Goal: Task Accomplishment & Management: Use online tool/utility

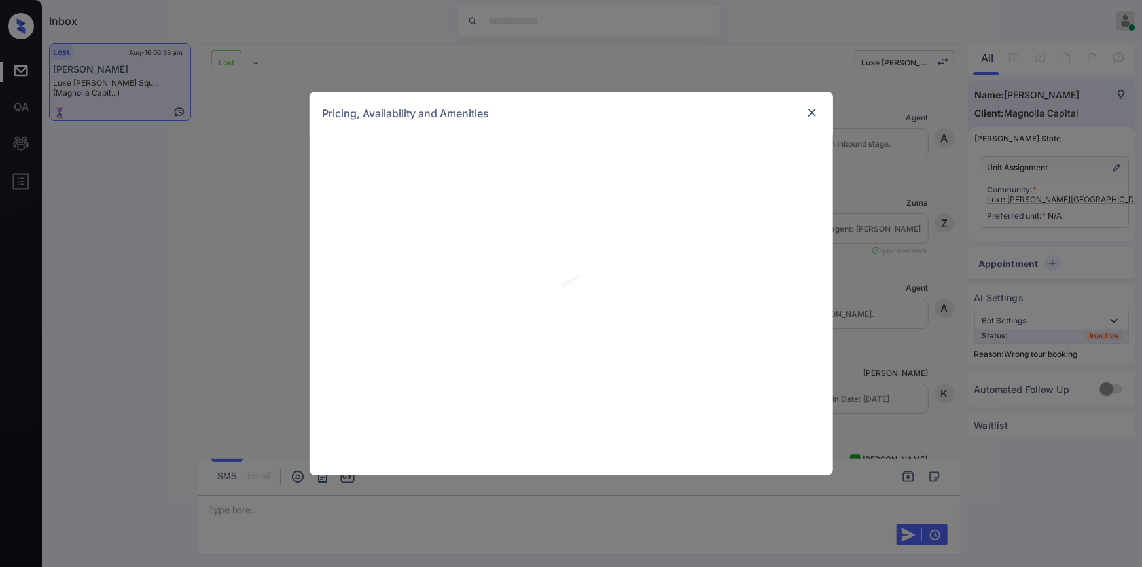
scroll to position [2239, 0]
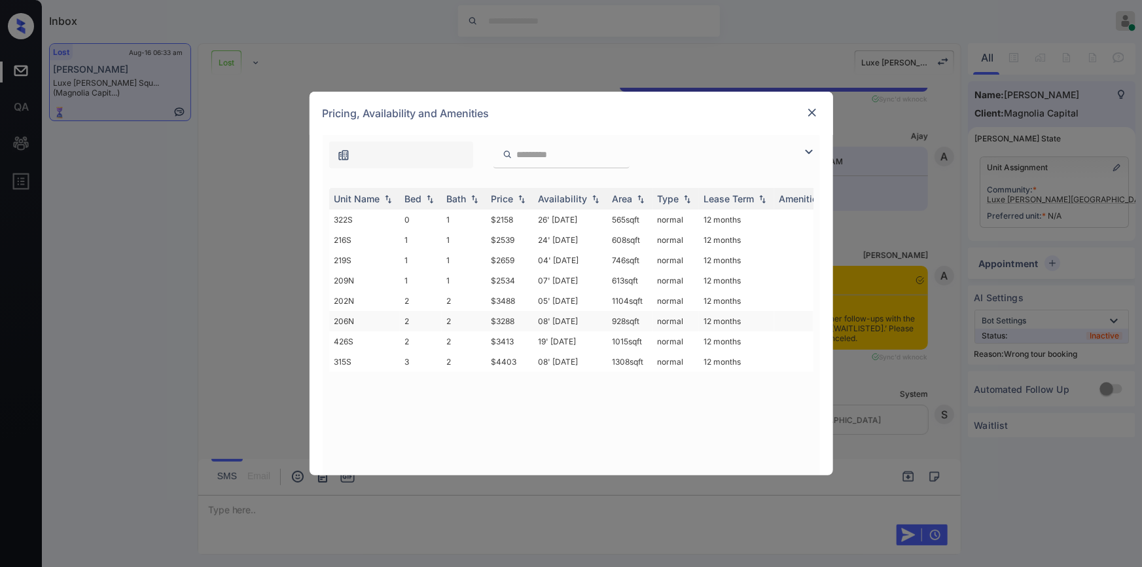
click at [497, 317] on td "$3288" at bounding box center [509, 321] width 47 height 20
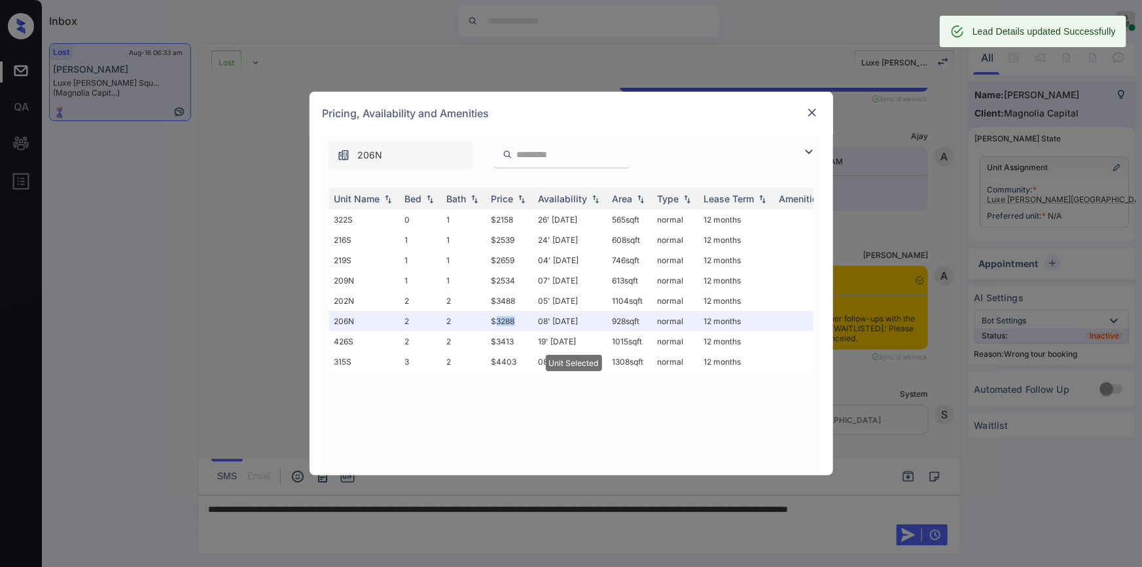
click at [816, 115] on img at bounding box center [812, 112] width 13 height 13
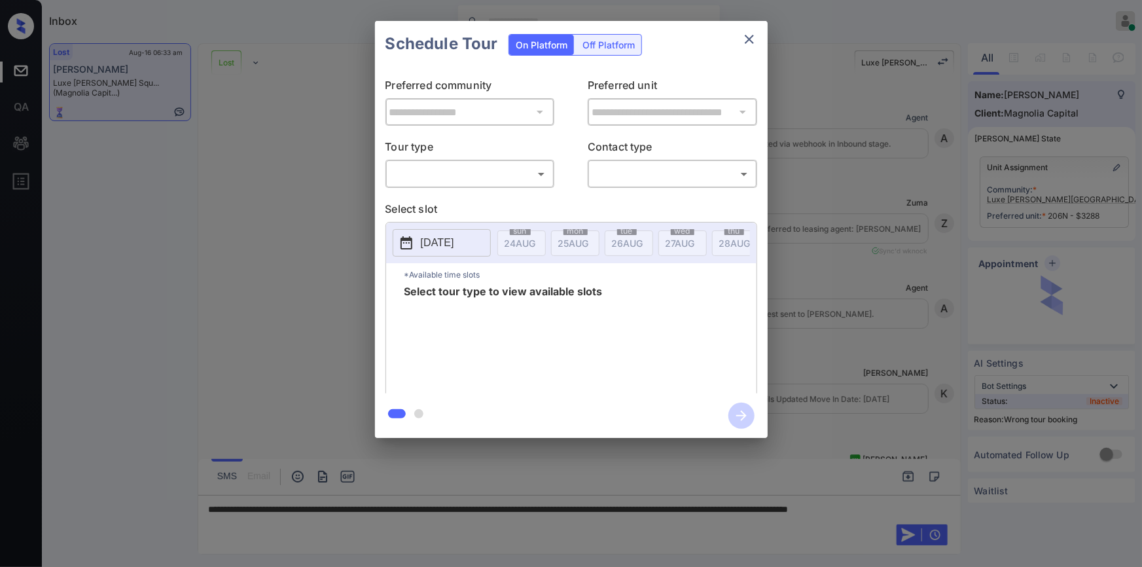
scroll to position [2952, 0]
click at [438, 183] on body "Inbox [PERSON_NAME] Online Set yourself offline Set yourself on break Profile S…" at bounding box center [571, 283] width 1142 height 567
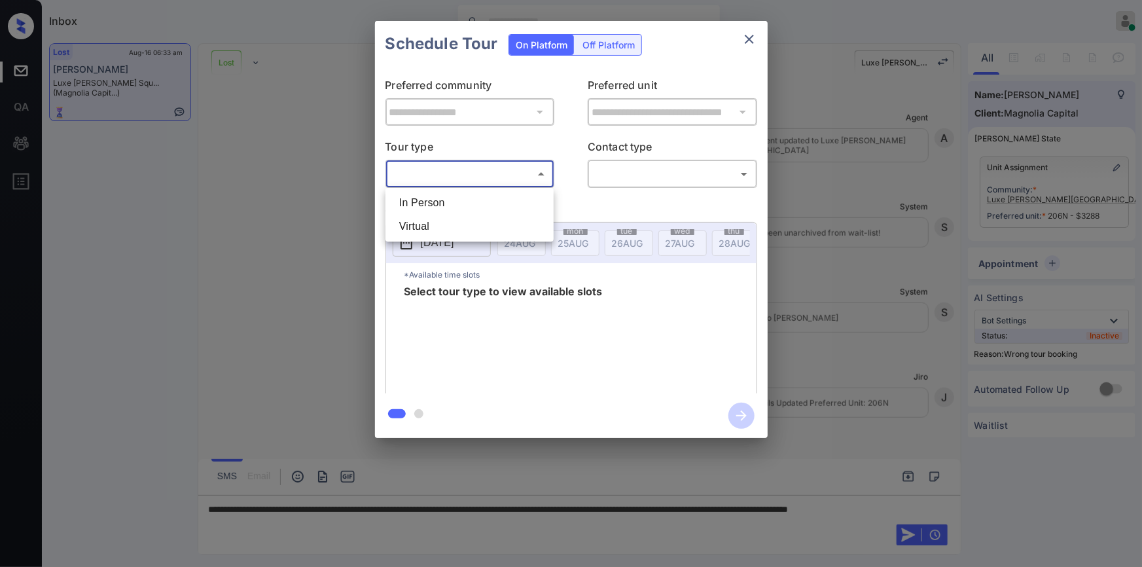
drag, startPoint x: 424, startPoint y: 196, endPoint x: 630, endPoint y: 180, distance: 206.8
click at [425, 197] on li "In Person" at bounding box center [470, 203] width 162 height 24
type input "********"
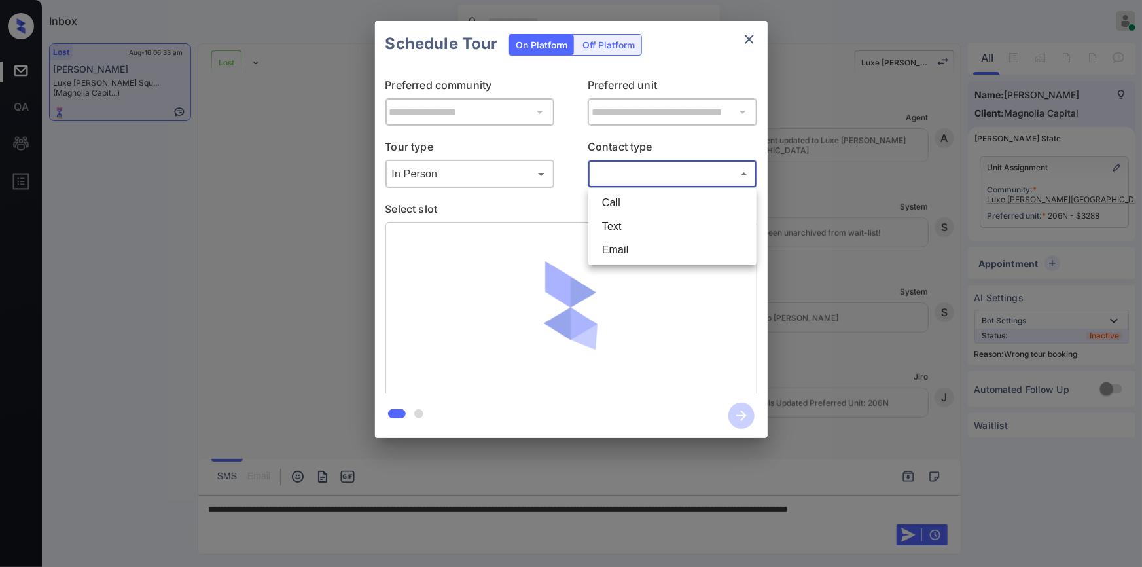
drag, startPoint x: 630, startPoint y: 174, endPoint x: 615, endPoint y: 223, distance: 50.9
click at [628, 174] on body "Inbox [PERSON_NAME] Online Set yourself offline Set yourself on break Profile S…" at bounding box center [571, 283] width 1142 height 567
click at [613, 229] on li "Text" at bounding box center [673, 227] width 162 height 24
type input "****"
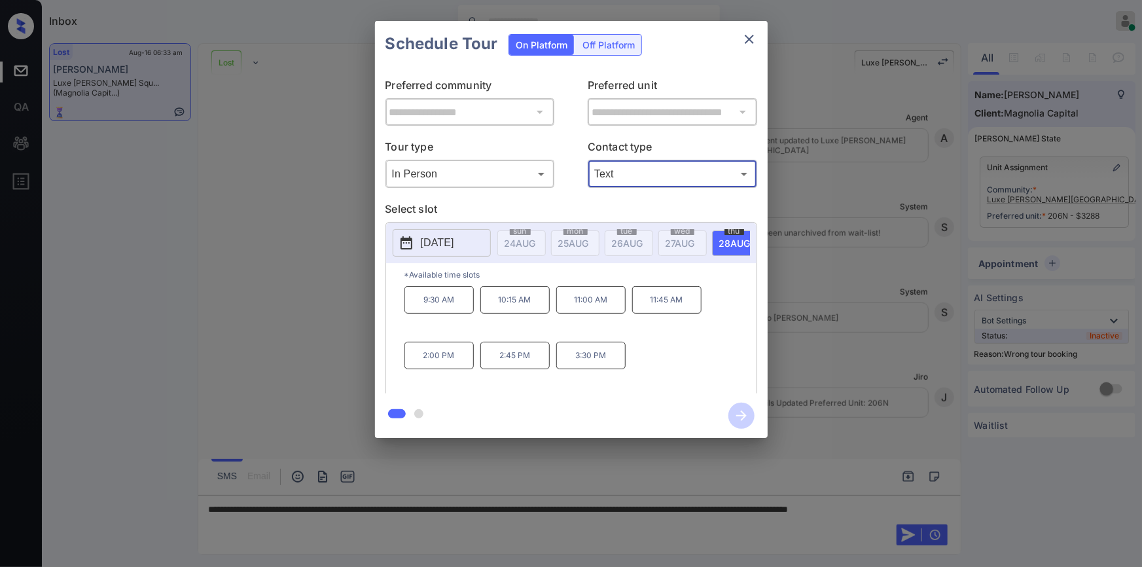
click at [371, 551] on div at bounding box center [571, 283] width 1142 height 567
